Goal: Find specific page/section: Find specific page/section

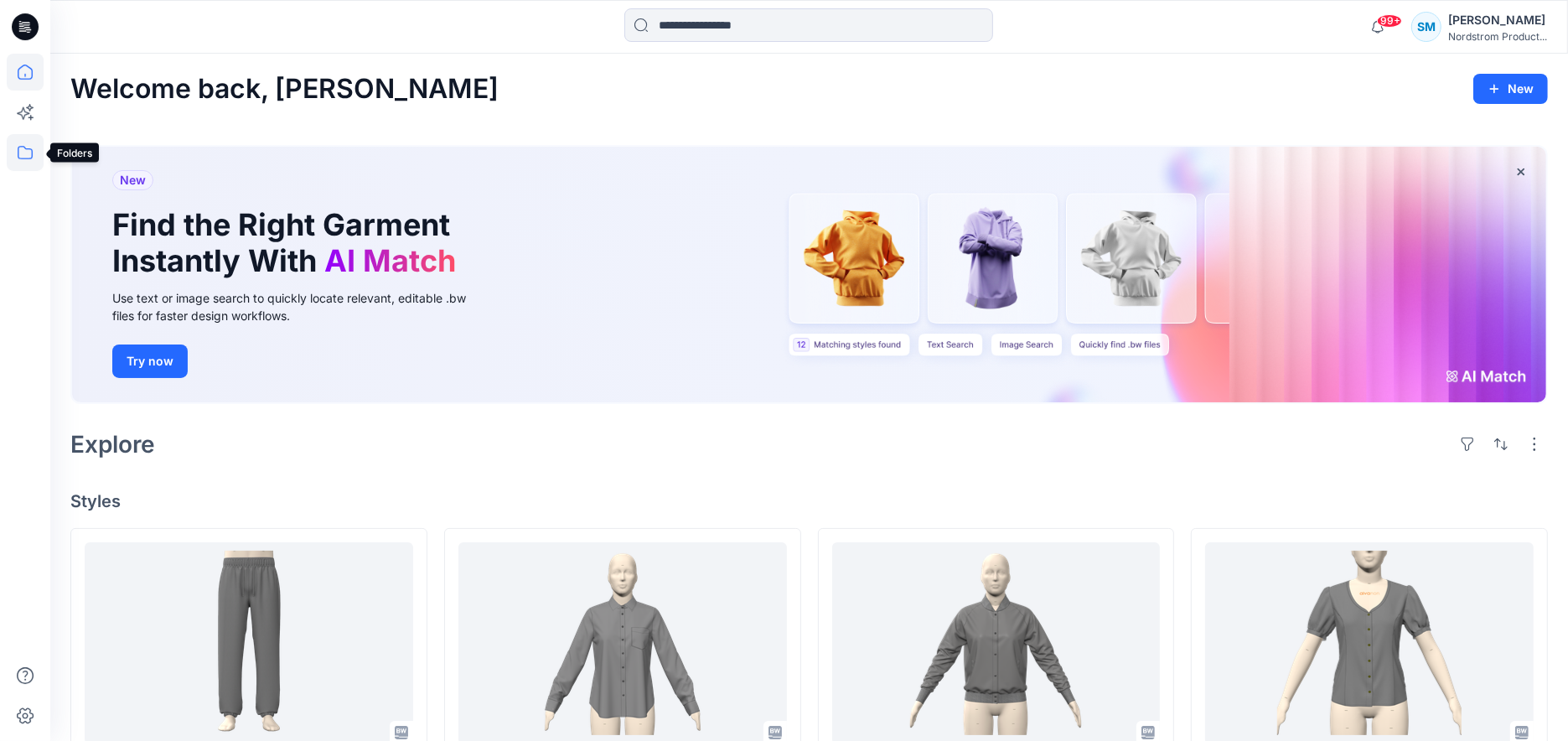
click at [29, 161] on icon at bounding box center [25, 152] width 37 height 37
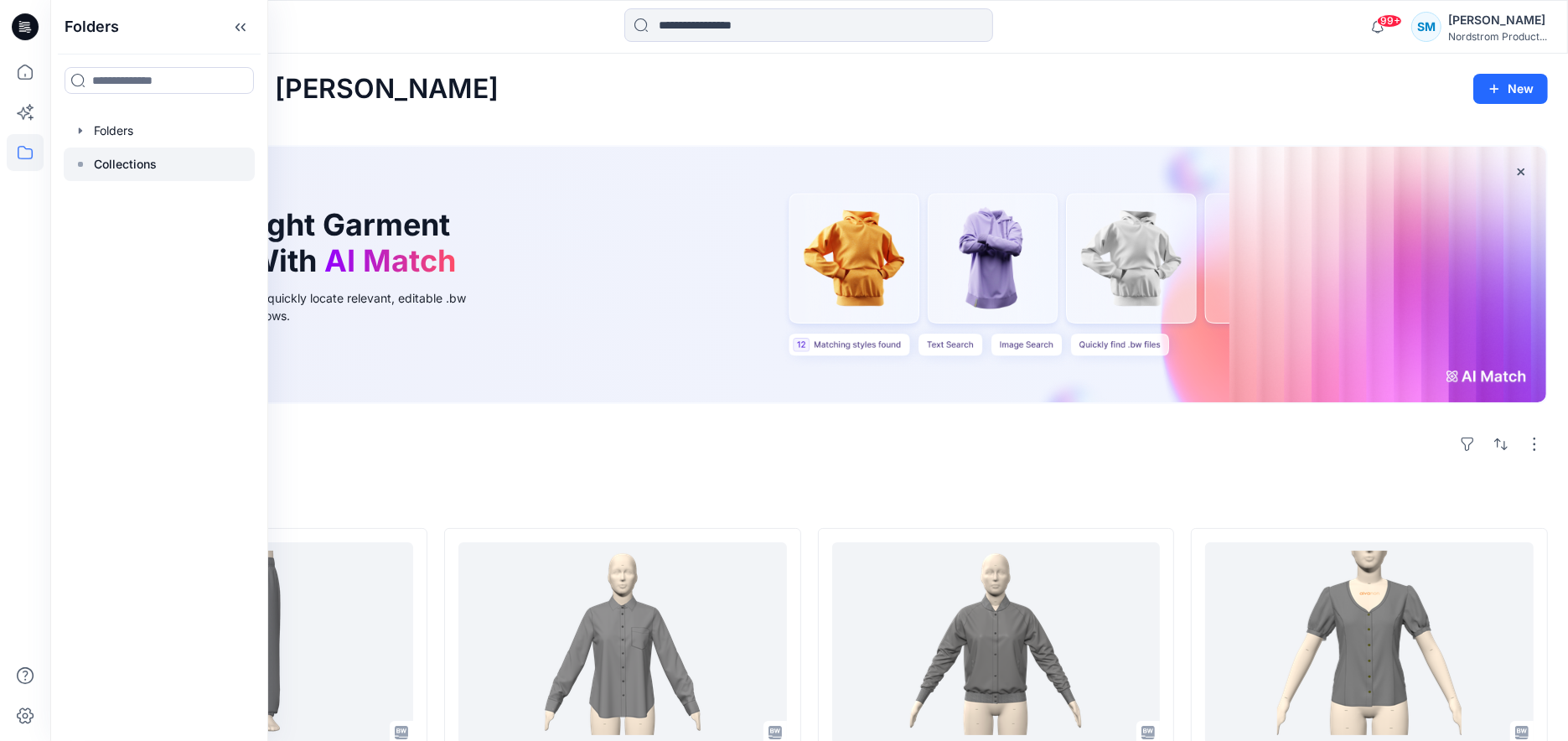
click at [103, 159] on p "Collections" at bounding box center [125, 164] width 63 height 20
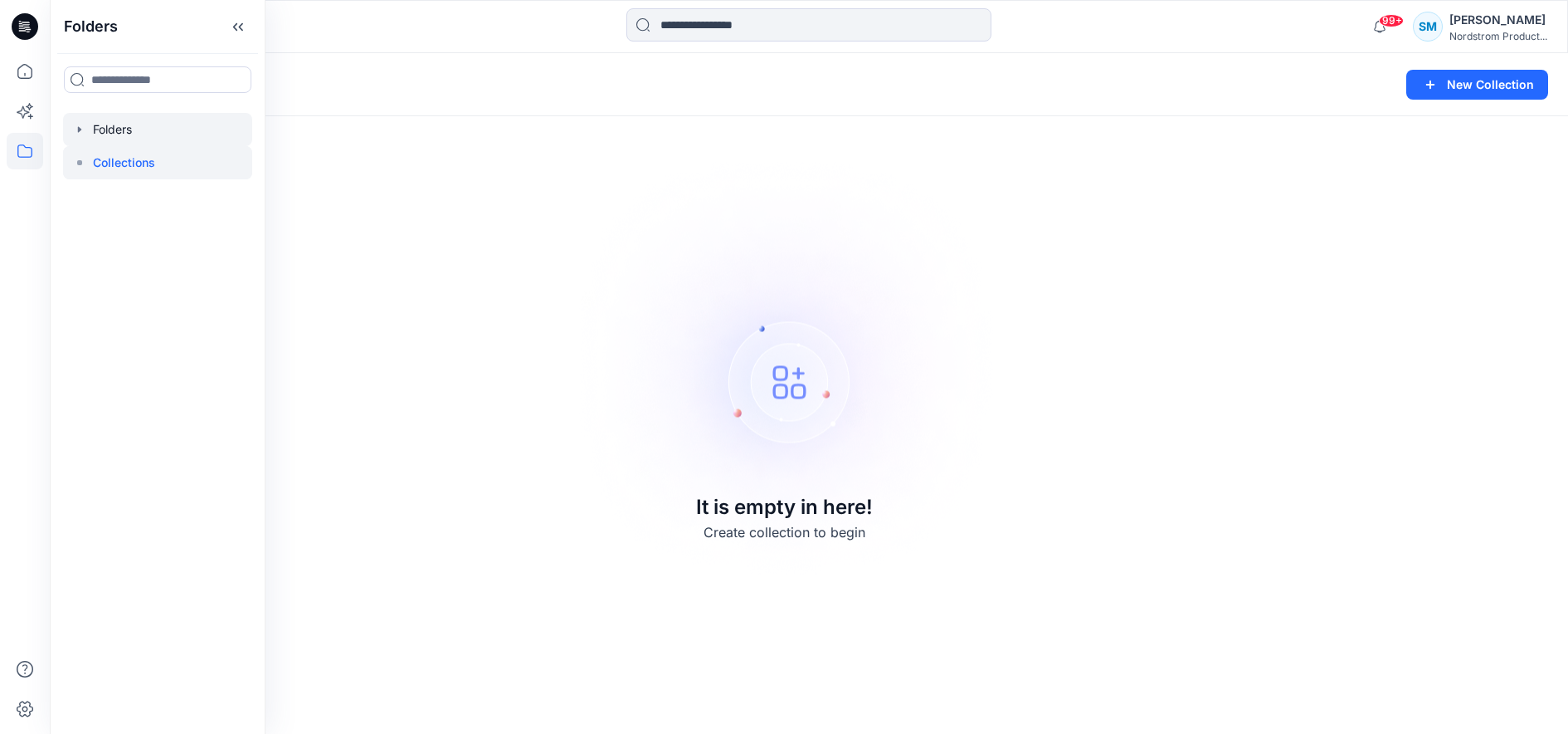
click at [105, 139] on div at bounding box center [157, 129] width 189 height 33
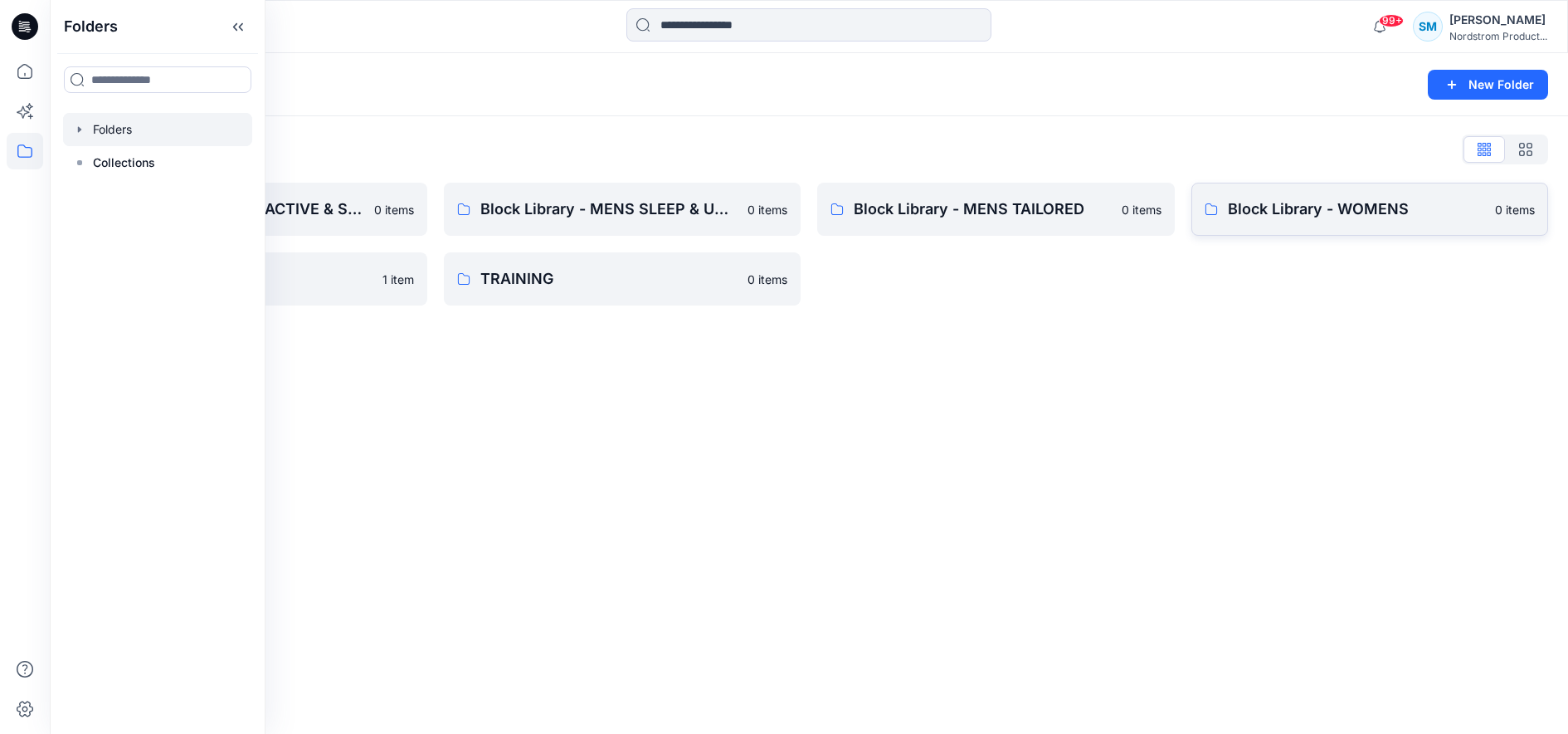
click at [1368, 223] on link "Block Library - WOMENS 0 items" at bounding box center [1370, 209] width 358 height 53
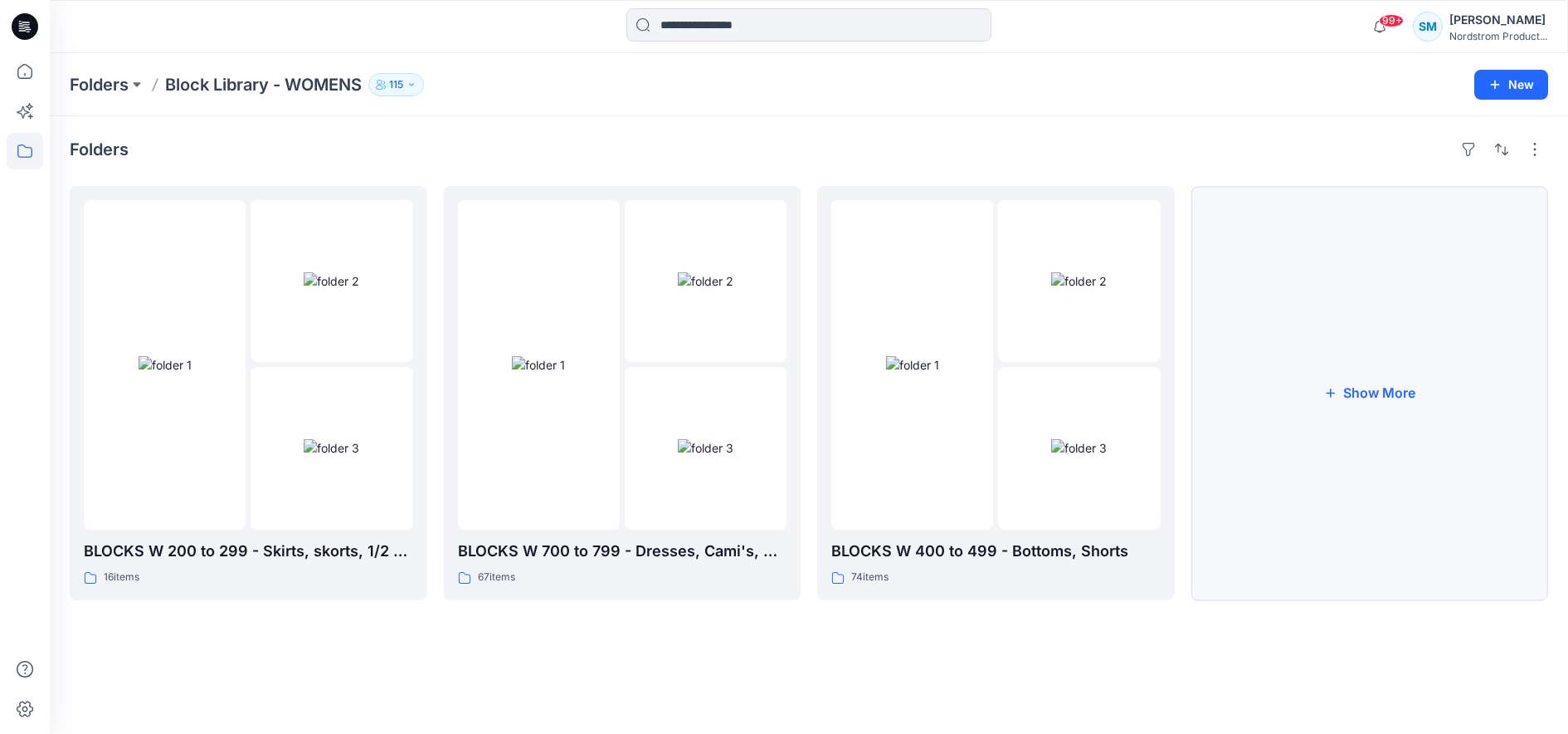
click at [1378, 392] on button "Show More" at bounding box center [1370, 393] width 358 height 414
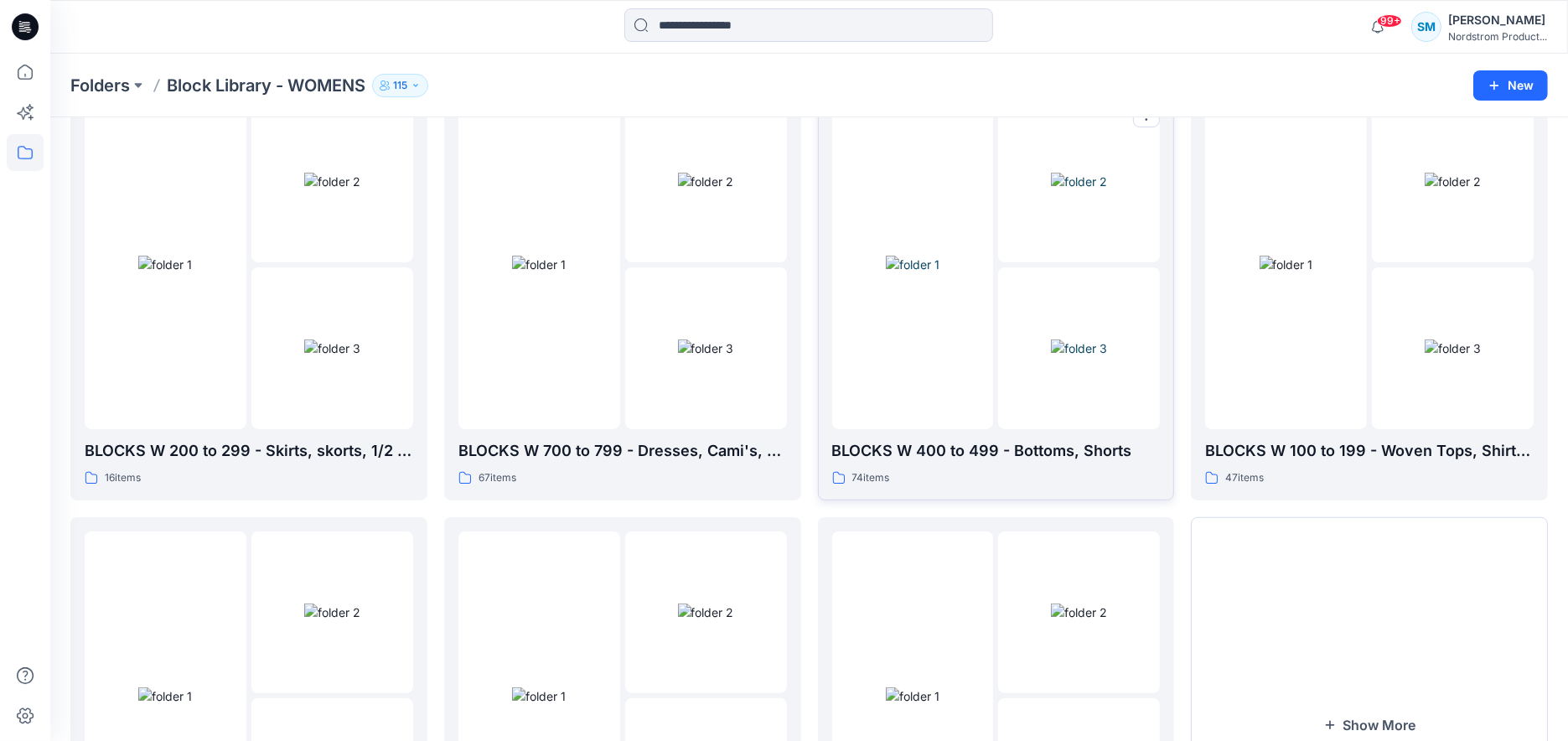
scroll to position [338, 0]
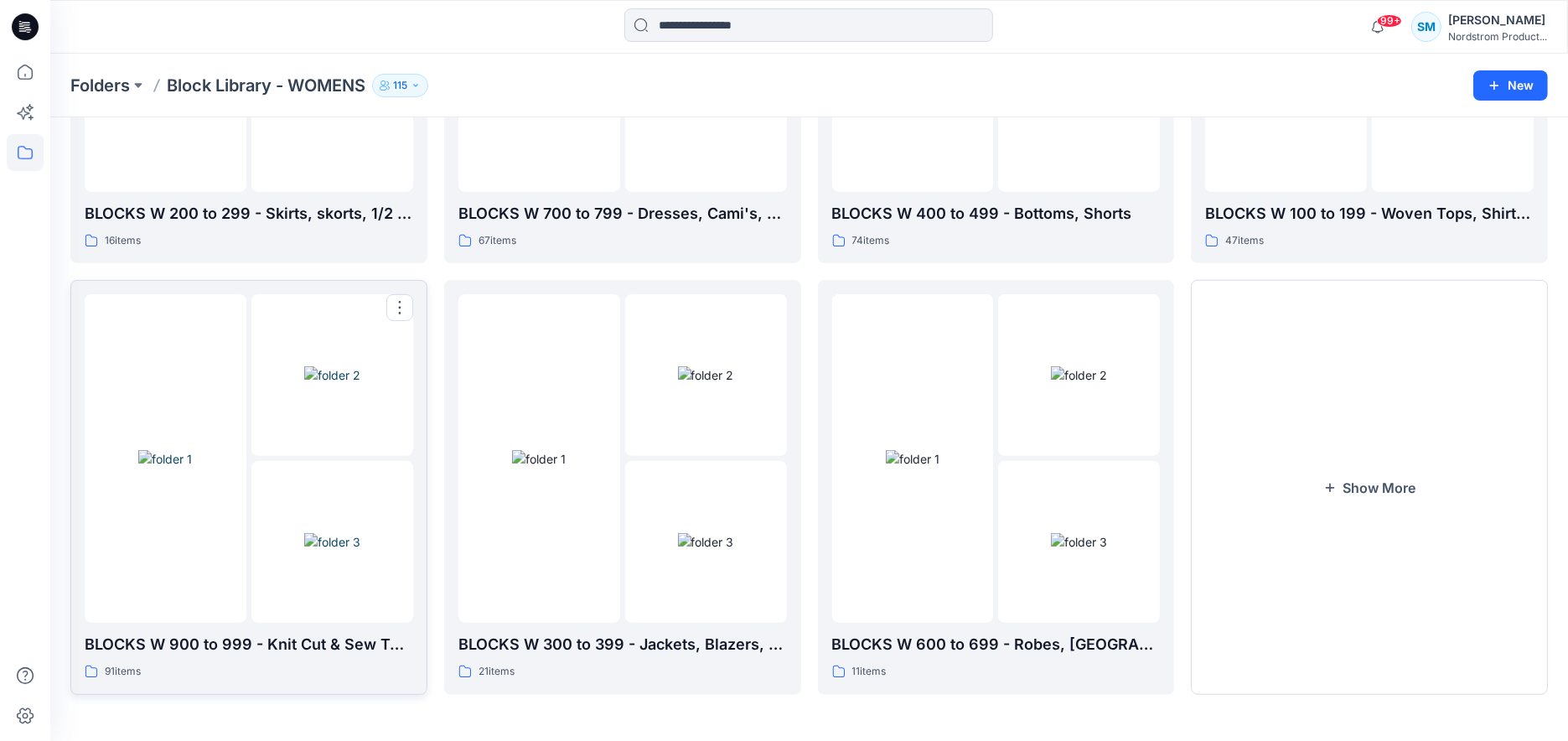
click at [187, 467] on img at bounding box center [165, 459] width 53 height 17
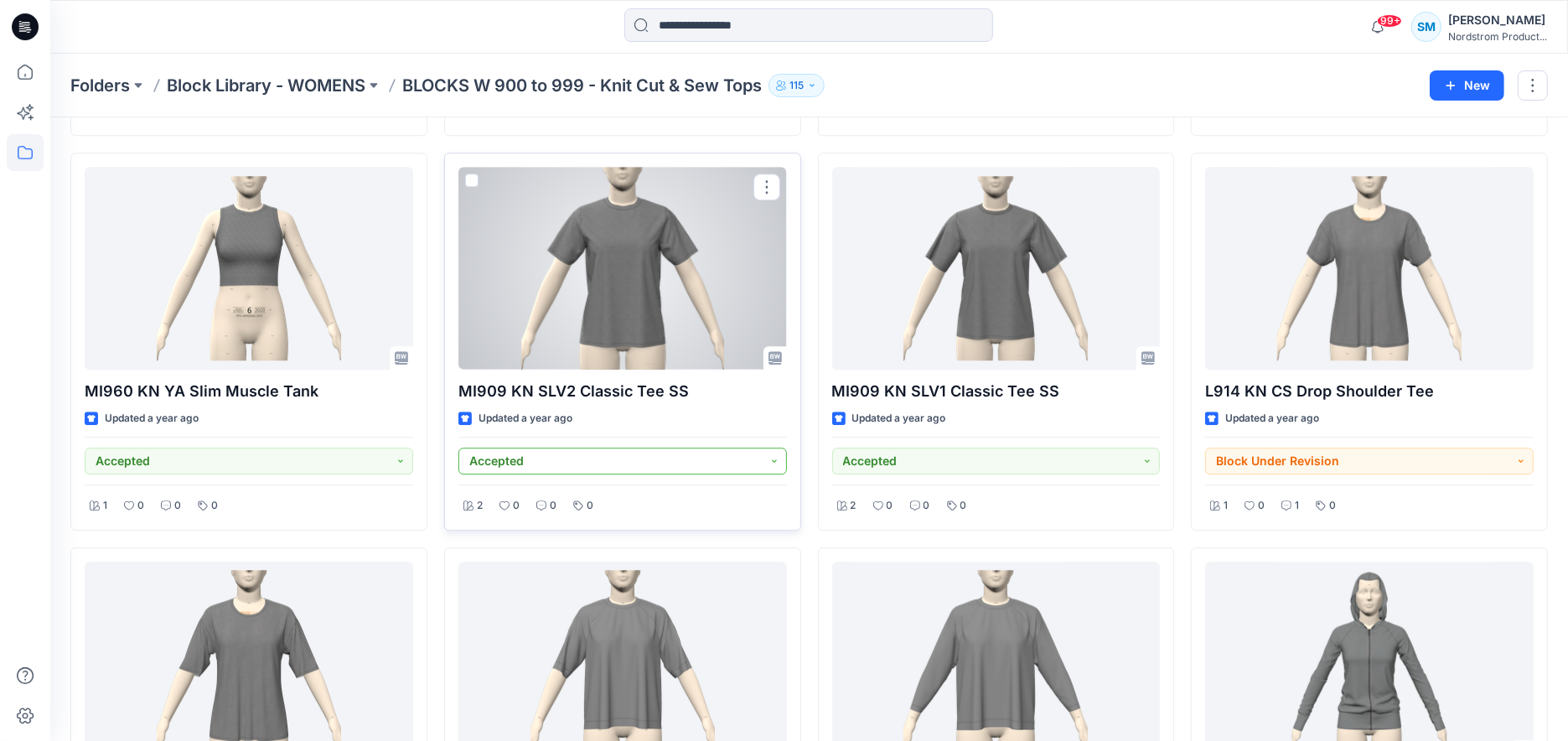
scroll to position [4377, 0]
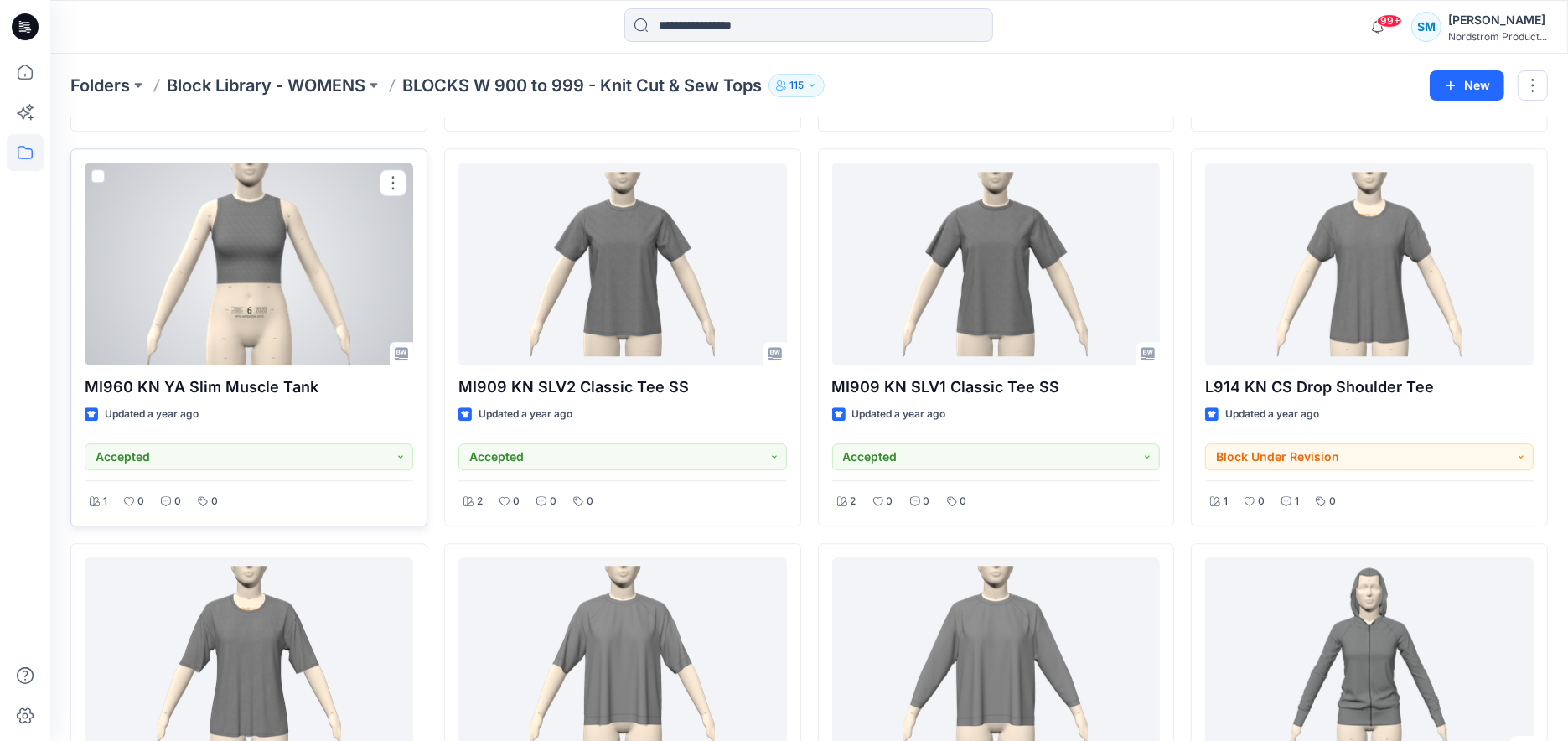
click at [287, 253] on div at bounding box center [249, 264] width 329 height 203
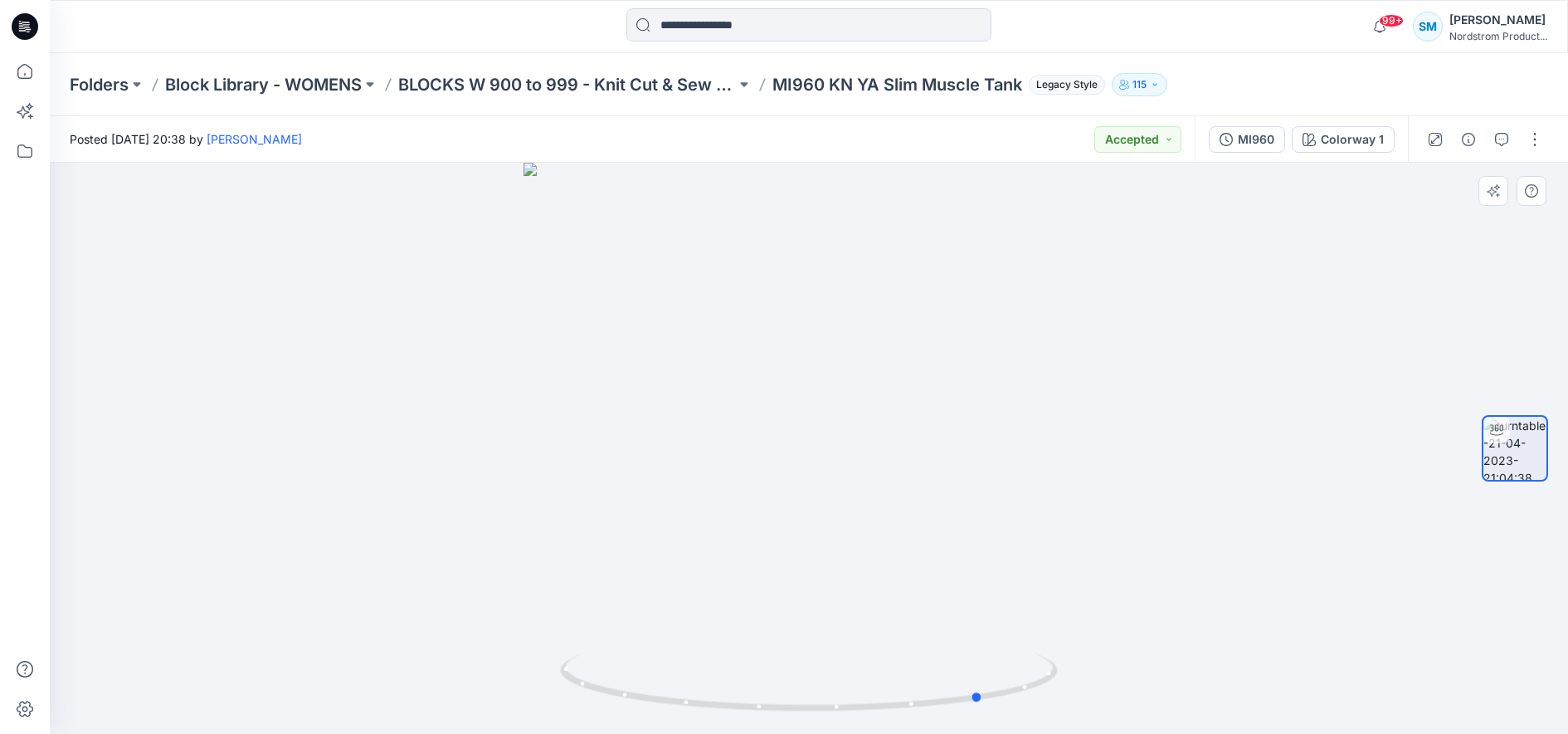
drag, startPoint x: 741, startPoint y: 502, endPoint x: 915, endPoint y: 498, distance: 174.0
click at [915, 498] on div at bounding box center [810, 447] width 1519 height 571
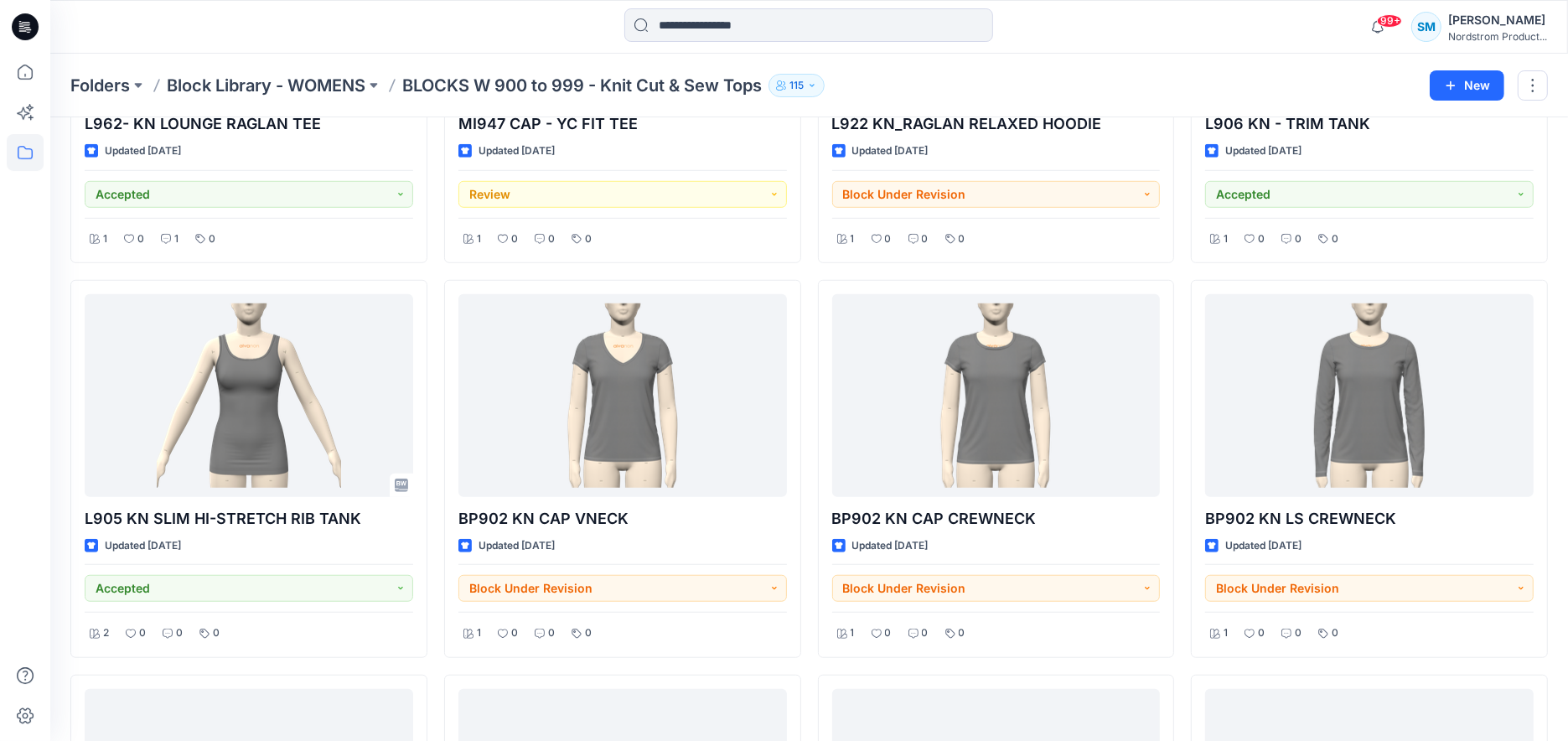
scroll to position [7405, 0]
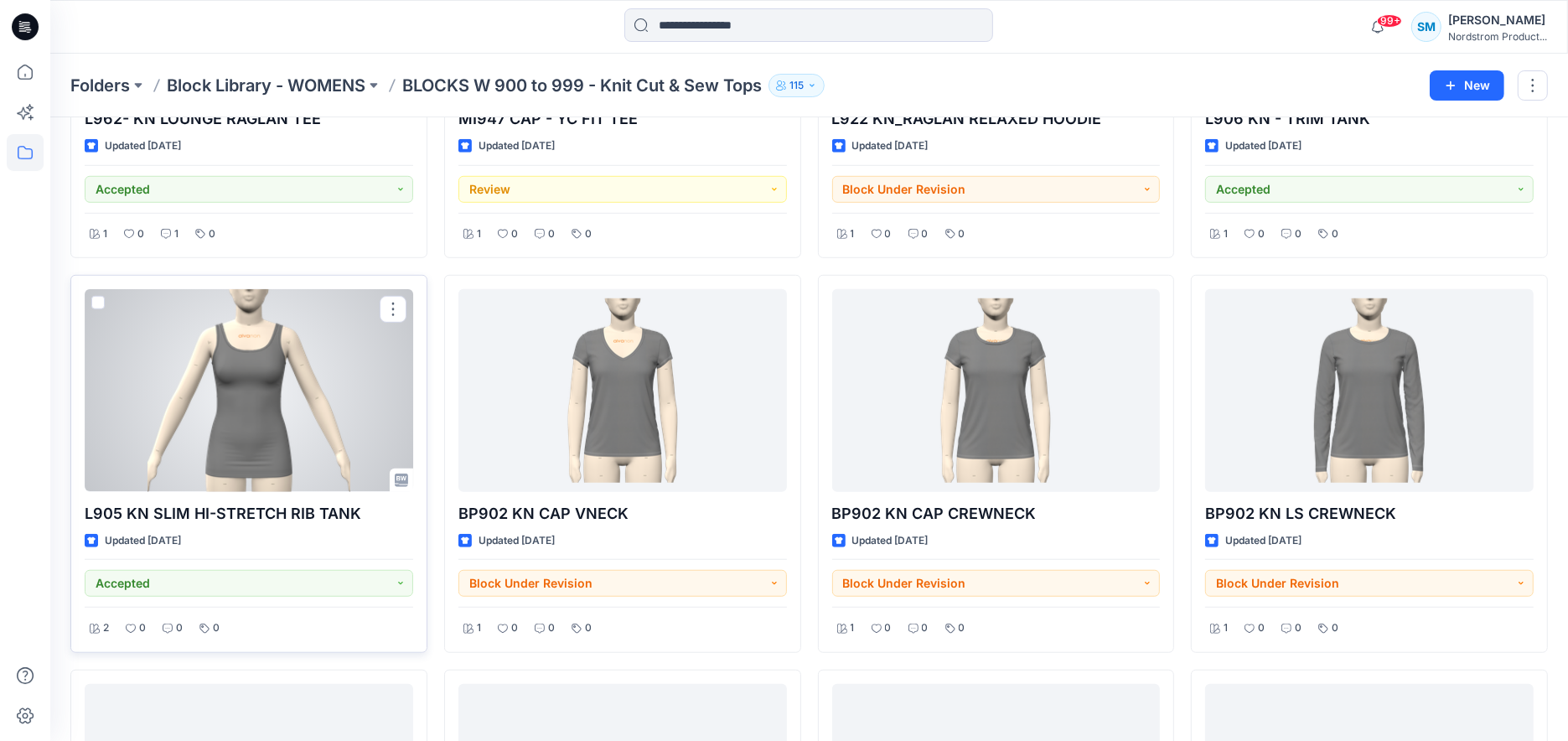
click at [230, 386] on div at bounding box center [249, 391] width 329 height 203
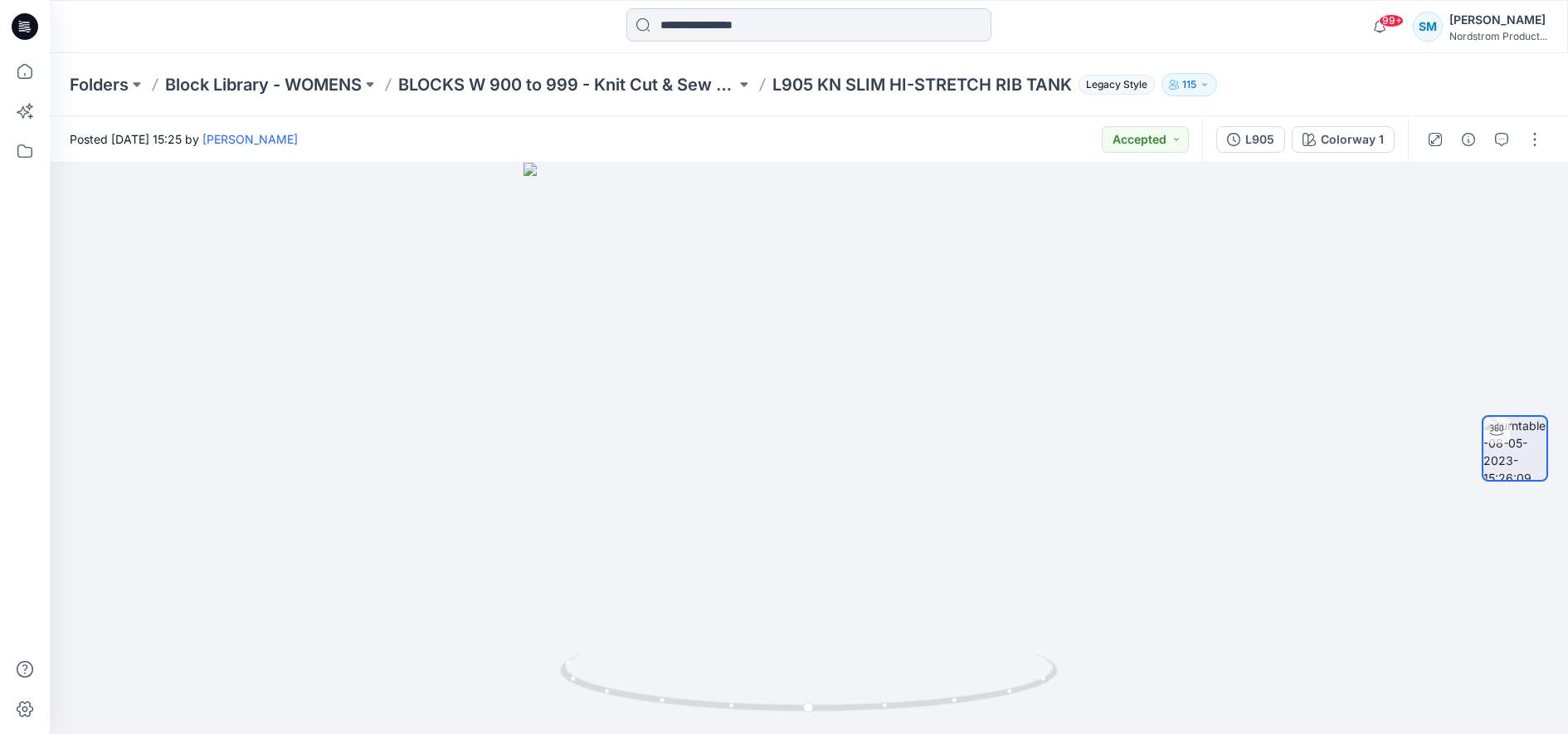
click at [693, 20] on input at bounding box center [809, 25] width 365 height 33
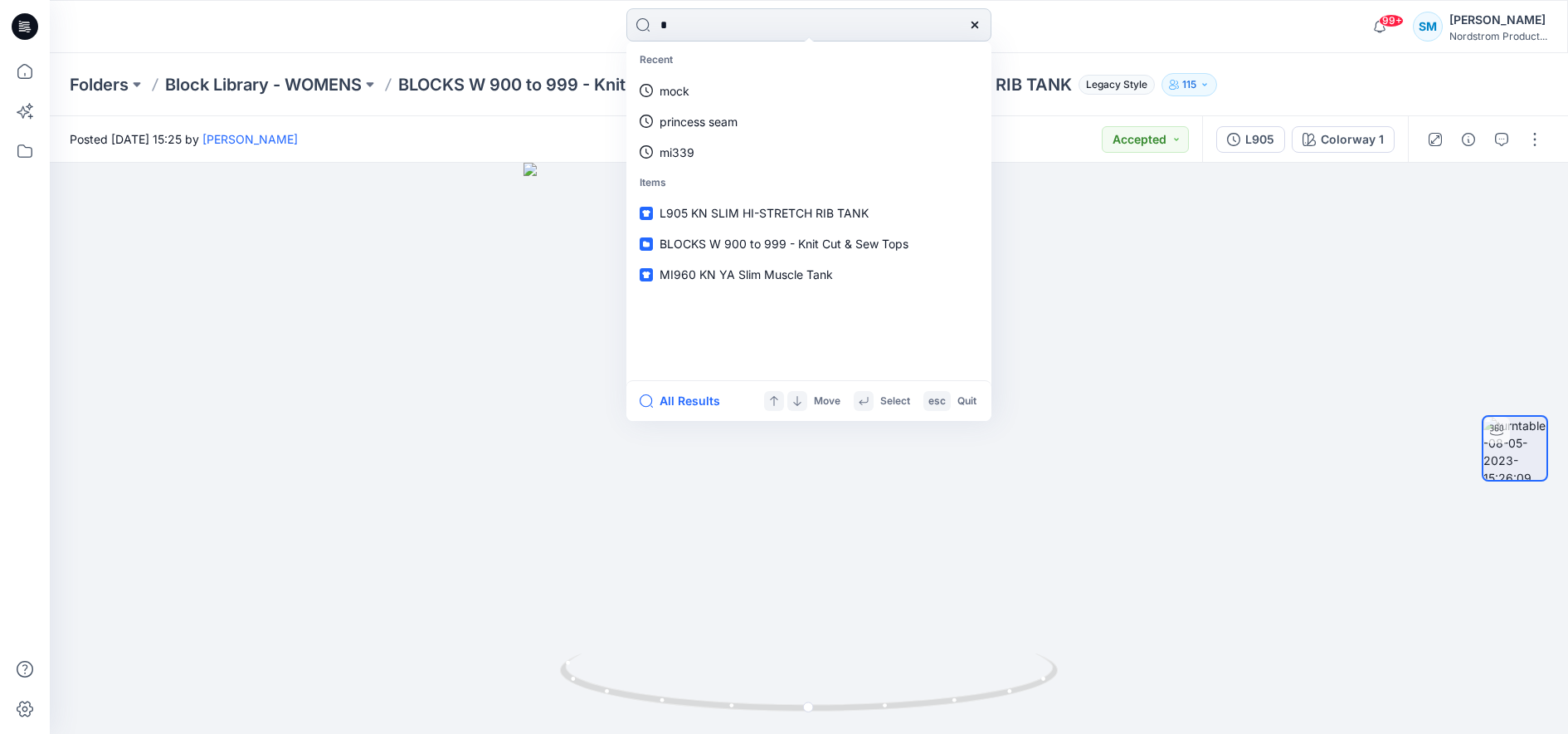
type input "**"
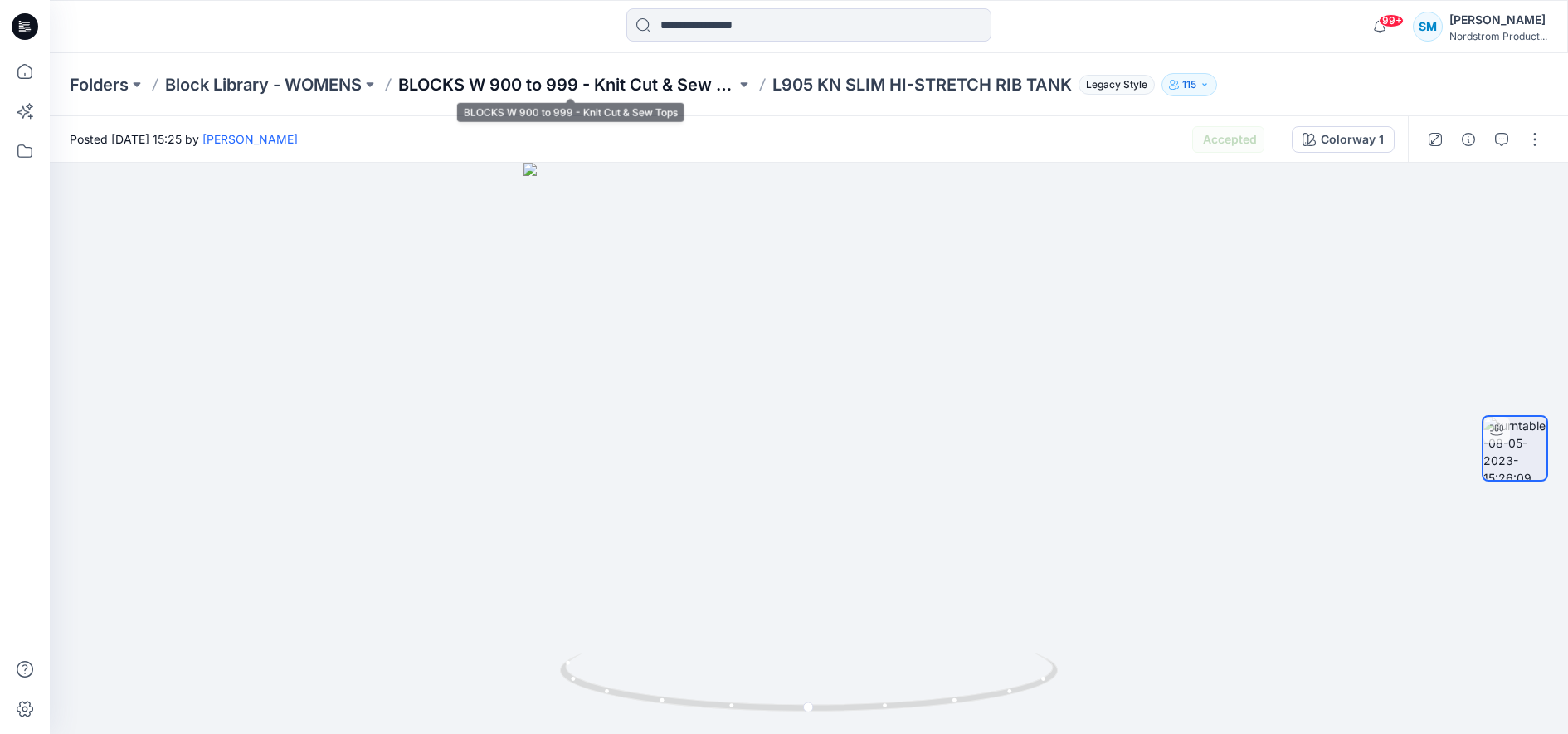
click at [537, 75] on p "BLOCKS W 900 to 999 - Knit Cut & Sew Tops" at bounding box center [566, 84] width 338 height 23
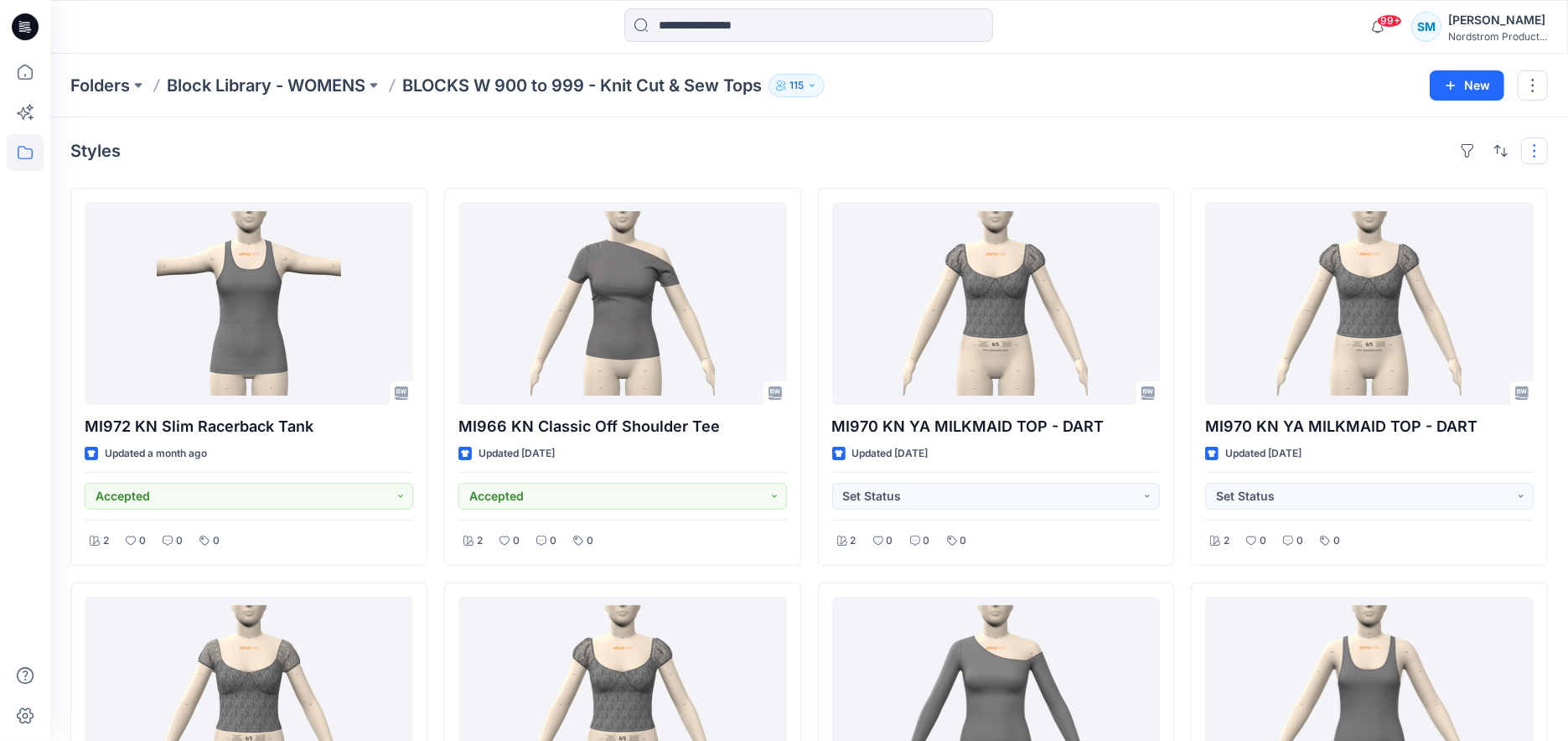
click at [1541, 155] on button "button" at bounding box center [1534, 150] width 27 height 27
click at [1492, 155] on button "button" at bounding box center [1500, 150] width 27 height 27
click at [1411, 234] on p "A to Z" at bounding box center [1445, 230] width 106 height 17
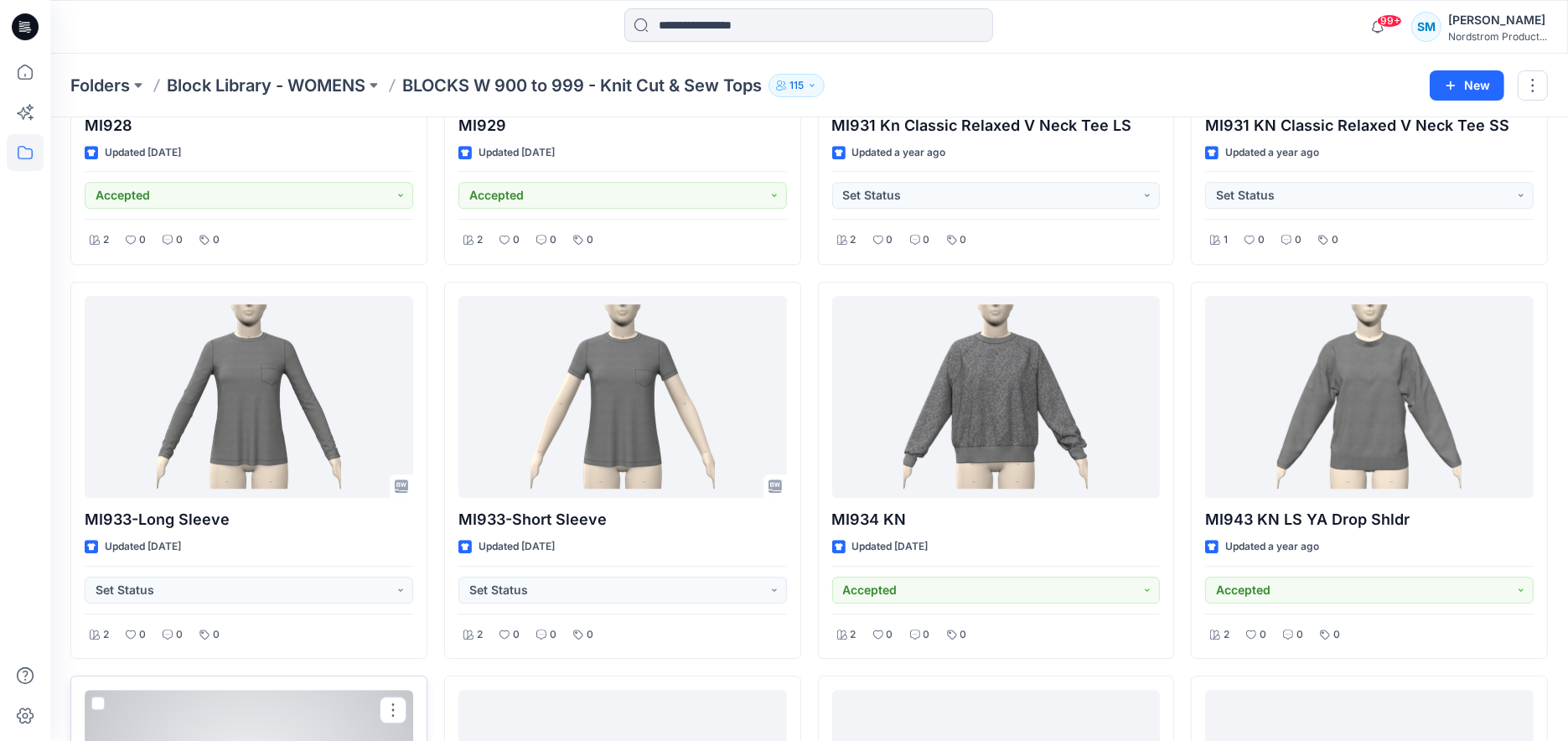
scroll to position [5020, 0]
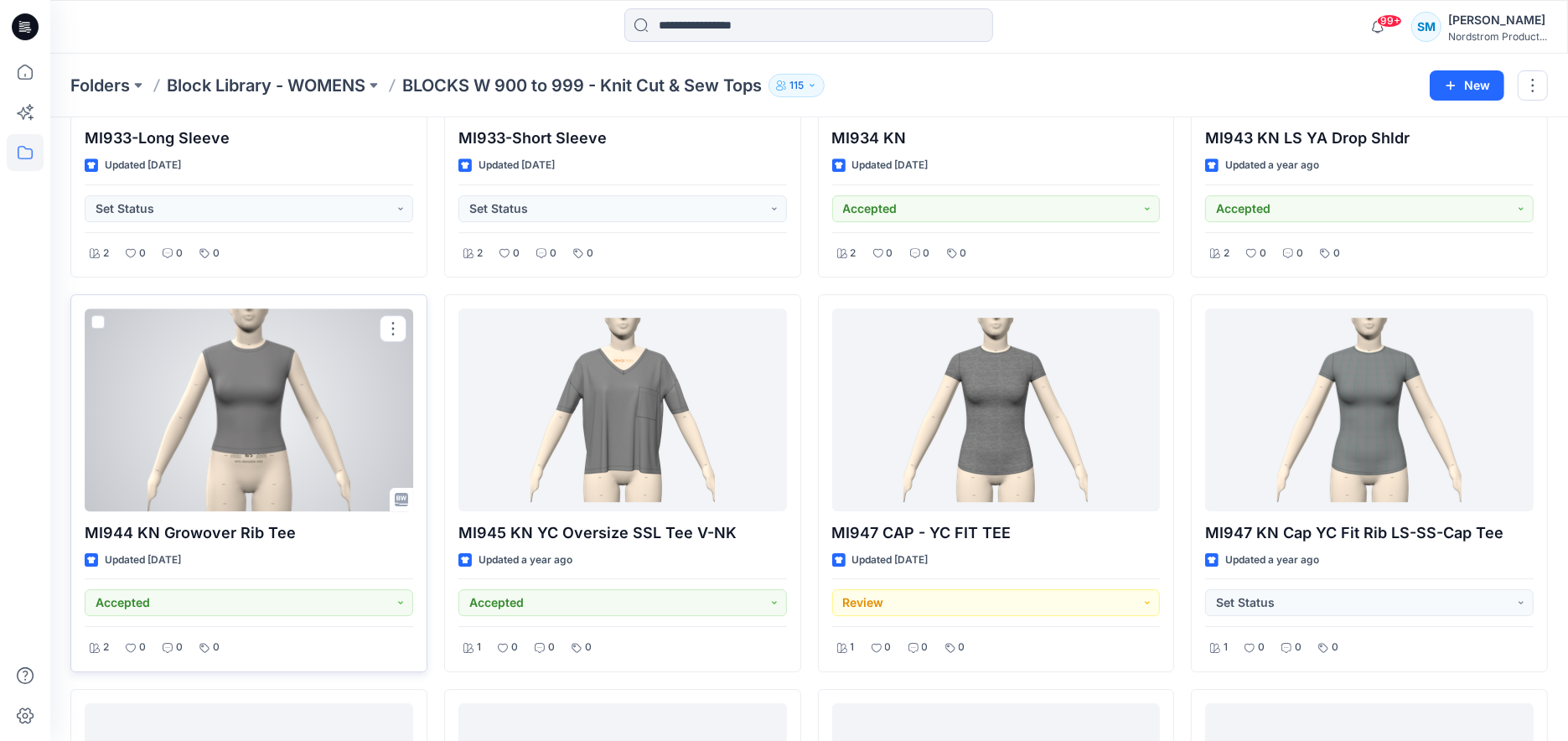
click at [235, 438] on div at bounding box center [249, 410] width 329 height 203
